Goal: Entertainment & Leisure: Consume media (video, audio)

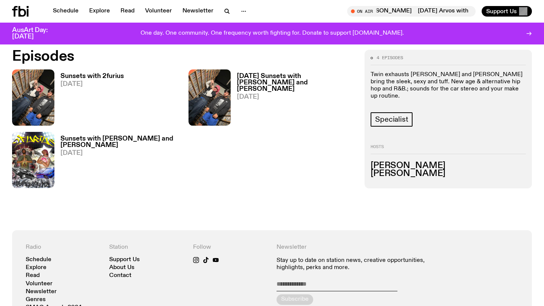
scroll to position [357, 0]
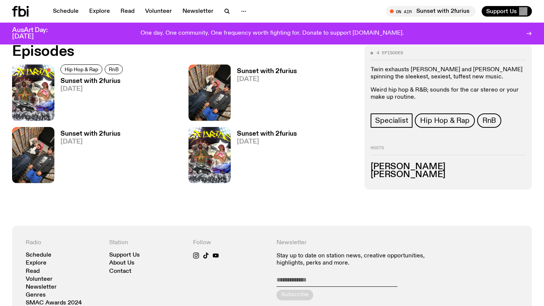
scroll to position [365, 0]
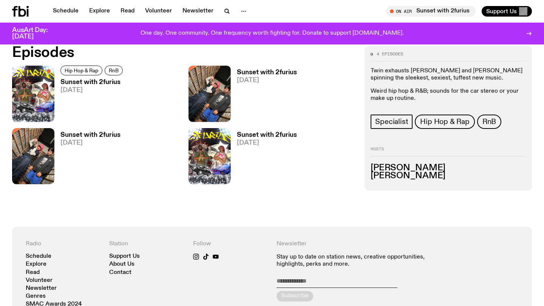
click at [95, 80] on h3 "Sunset with 2furius" at bounding box center [92, 82] width 65 height 6
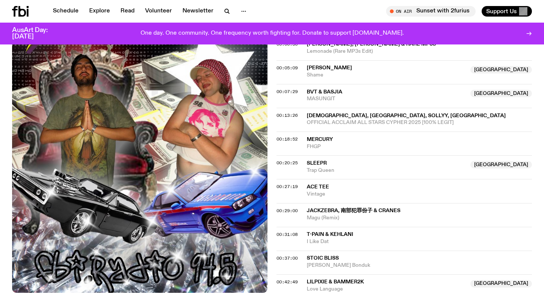
scroll to position [274, 0]
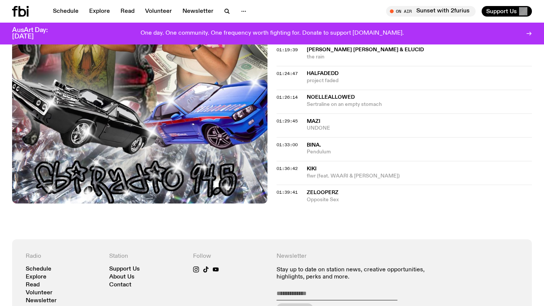
scroll to position [721, 0]
